Goal: Task Accomplishment & Management: Manage account settings

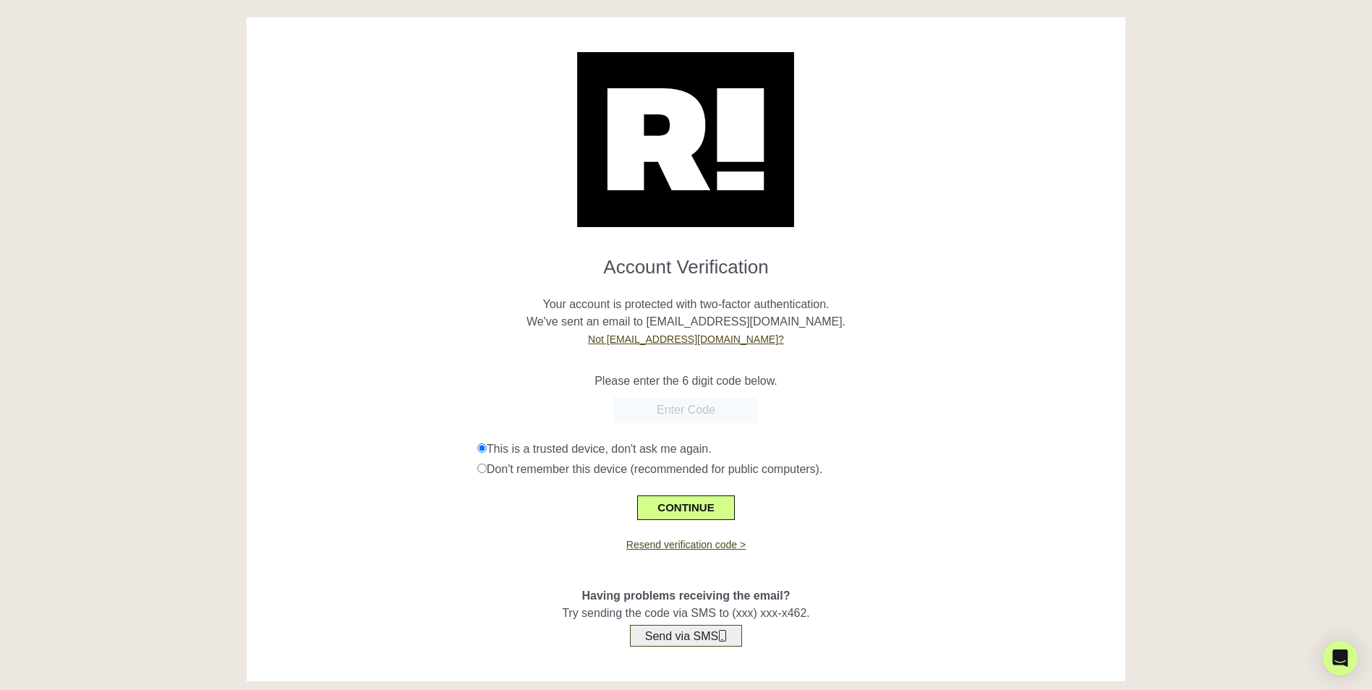
click at [695, 634] on button "Send via SMS" at bounding box center [686, 636] width 112 height 22
click at [668, 336] on link "Not [EMAIL_ADDRESS][DOMAIN_NAME]?" at bounding box center [686, 339] width 196 height 12
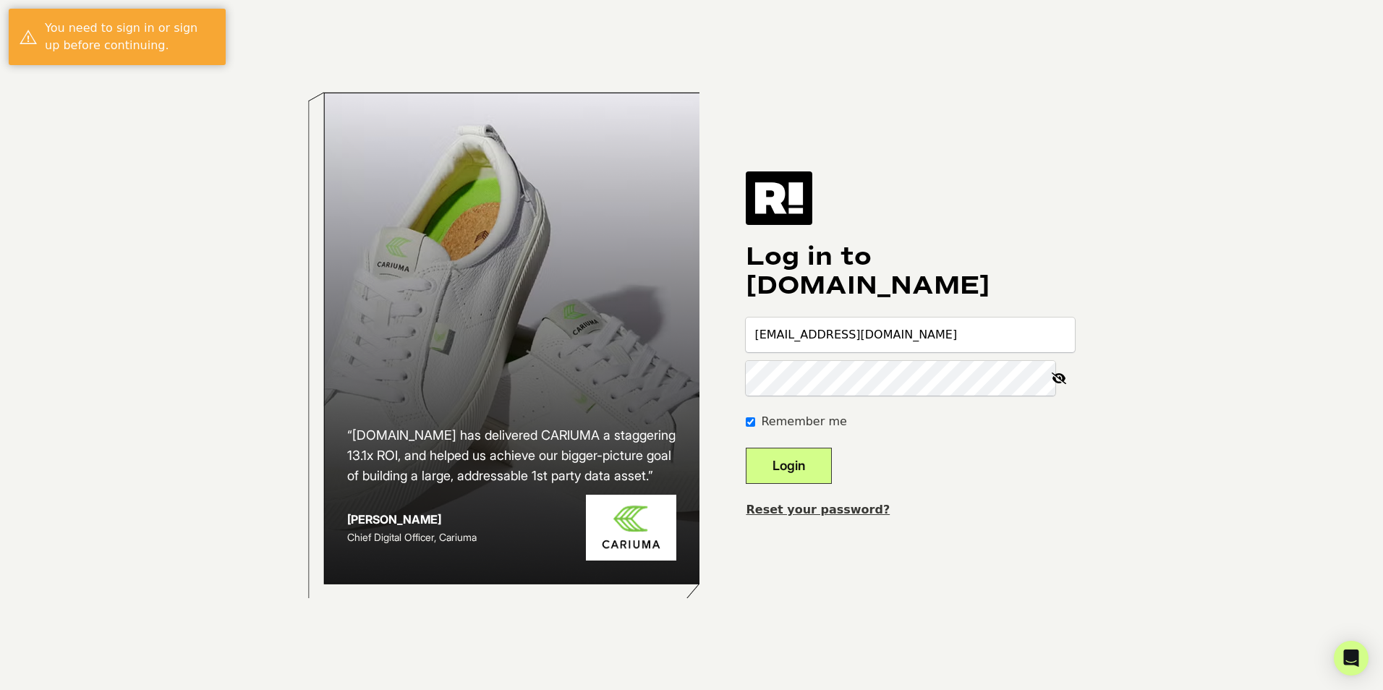
click at [820, 459] on button "Login" at bounding box center [789, 466] width 86 height 36
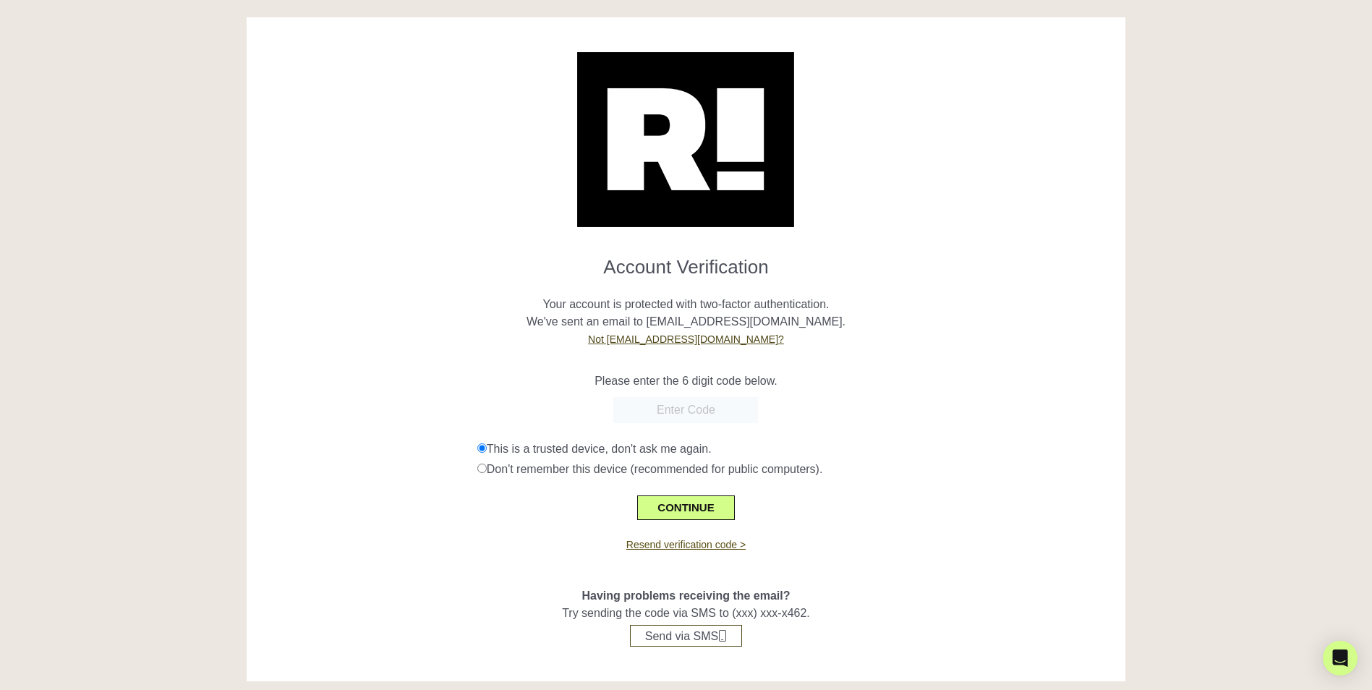
click at [712, 546] on link "Resend verification code >" at bounding box center [685, 545] width 119 height 12
